Goal: Find specific page/section: Find specific page/section

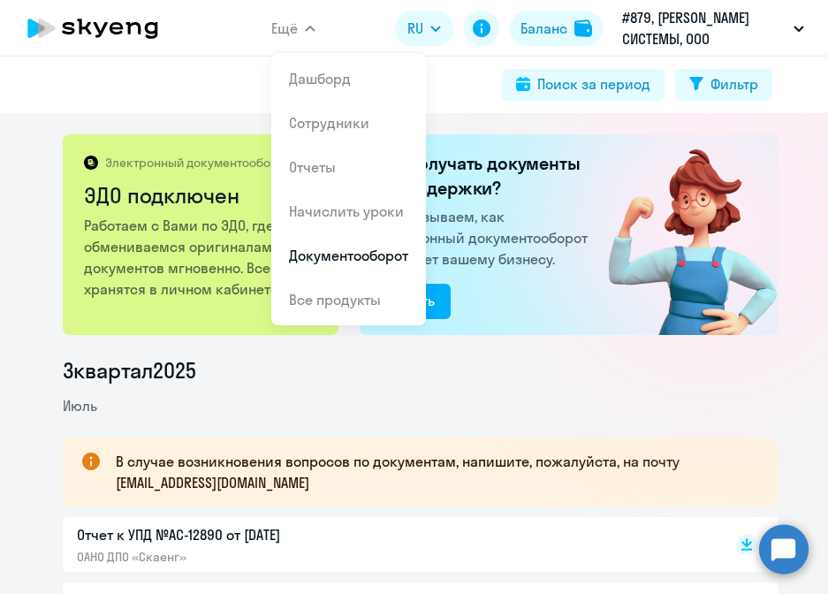
drag, startPoint x: 264, startPoint y: 389, endPoint x: 206, endPoint y: 249, distance: 151.4
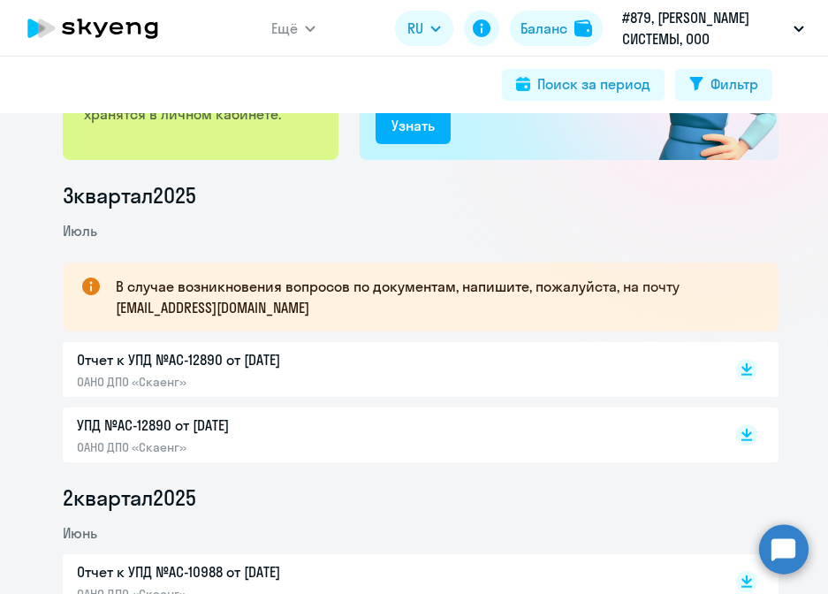
scroll to position [177, 0]
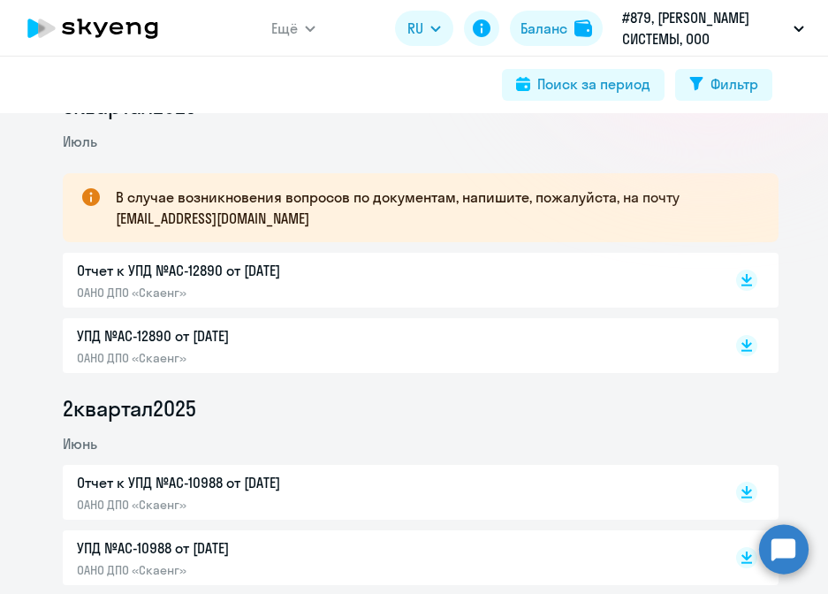
scroll to position [265, 0]
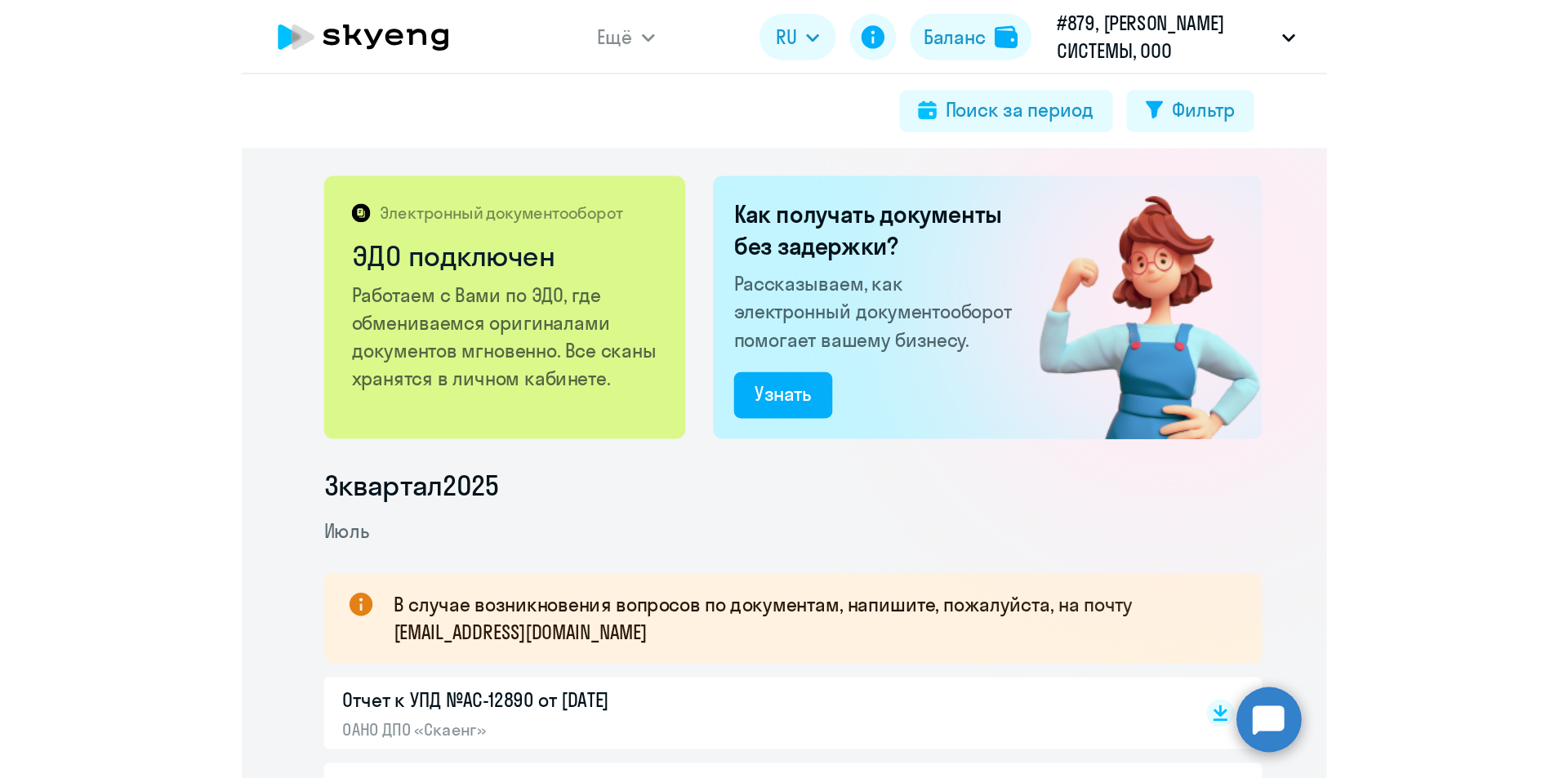
scroll to position [81, 0]
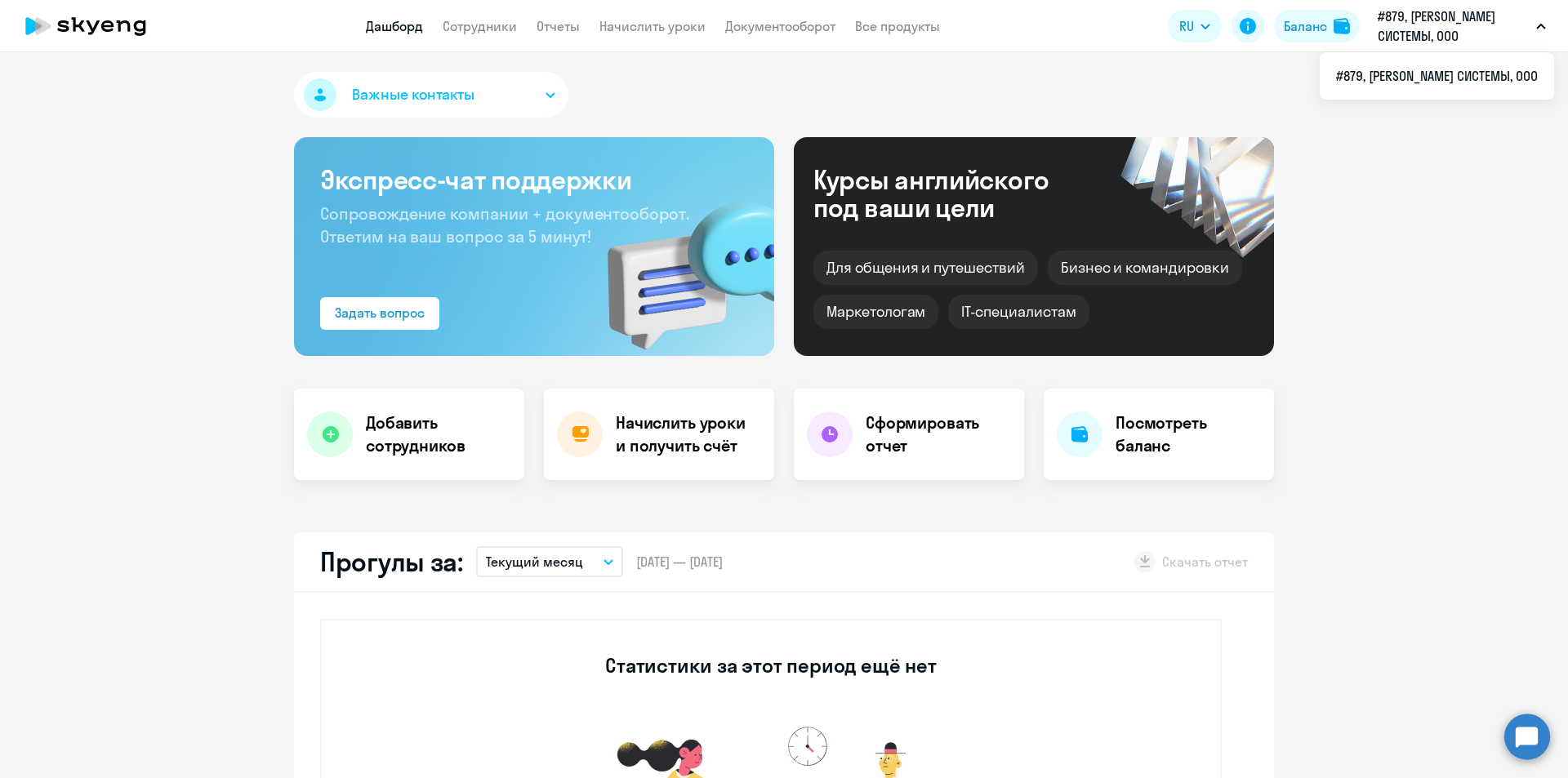
select select "30"
